Goal: Task Accomplishment & Management: Use online tool/utility

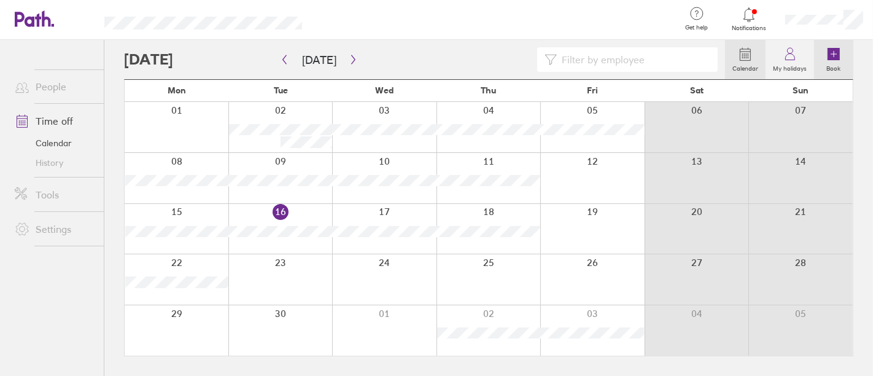
click at [837, 58] on icon at bounding box center [833, 54] width 12 height 12
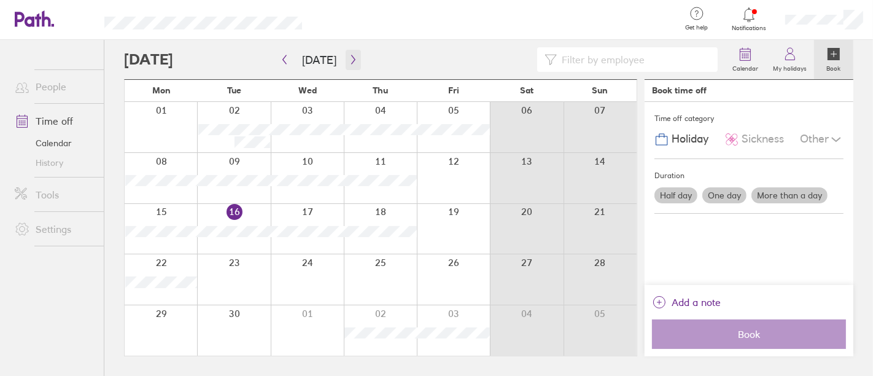
click at [350, 62] on icon "button" at bounding box center [353, 60] width 9 height 10
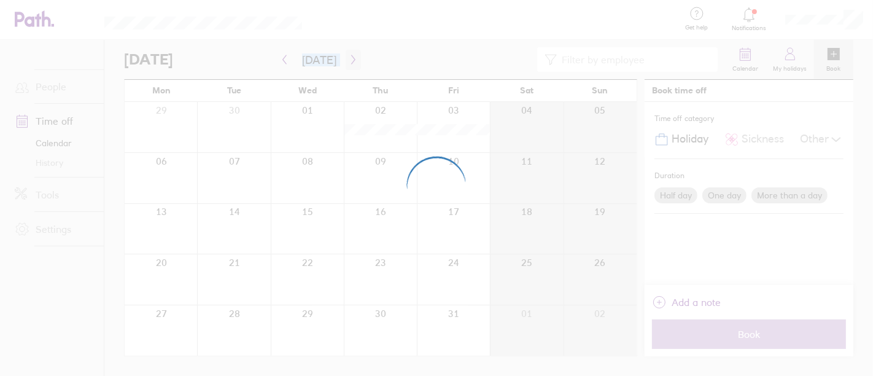
click at [350, 62] on div at bounding box center [436, 188] width 873 height 376
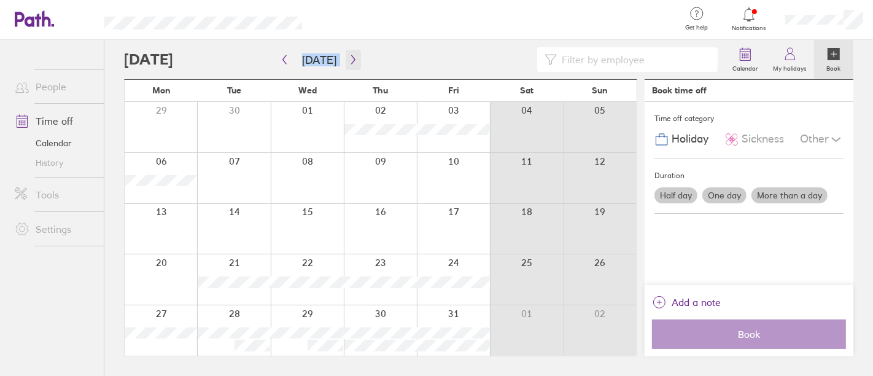
click at [350, 62] on icon "button" at bounding box center [353, 60] width 9 height 10
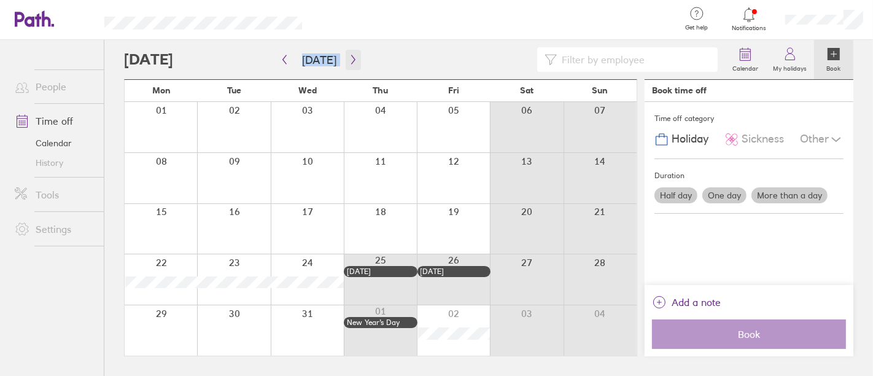
click at [350, 62] on icon "button" at bounding box center [353, 60] width 9 height 10
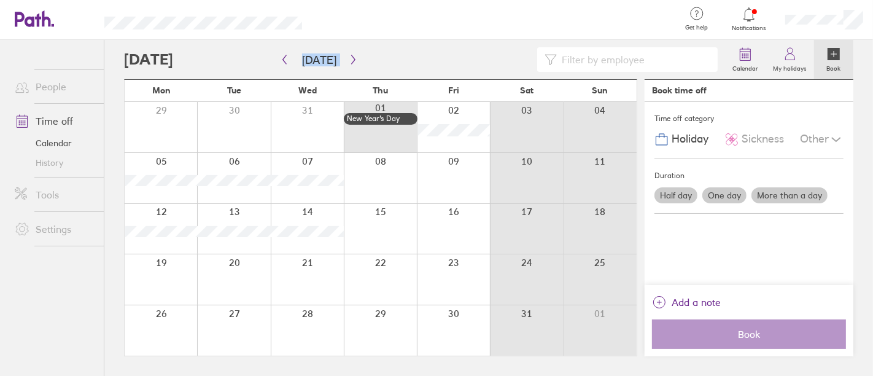
click at [379, 182] on div at bounding box center [380, 178] width 73 height 50
